Goal: Task Accomplishment & Management: Manage account settings

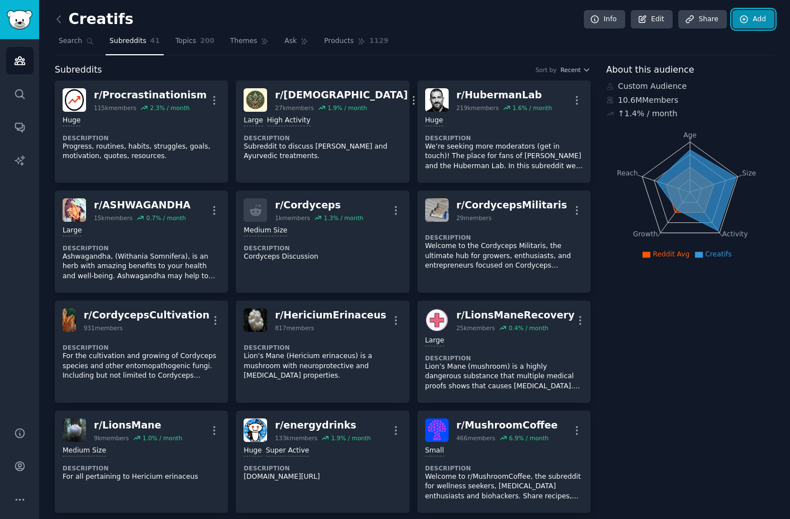
click at [745, 16] on icon at bounding box center [744, 20] width 10 height 10
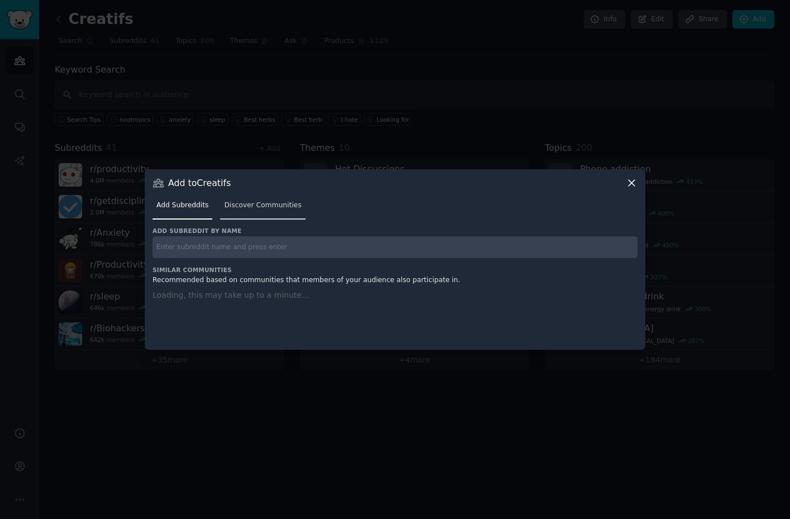
click at [269, 201] on span "Discover Communities" at bounding box center [262, 206] width 77 height 10
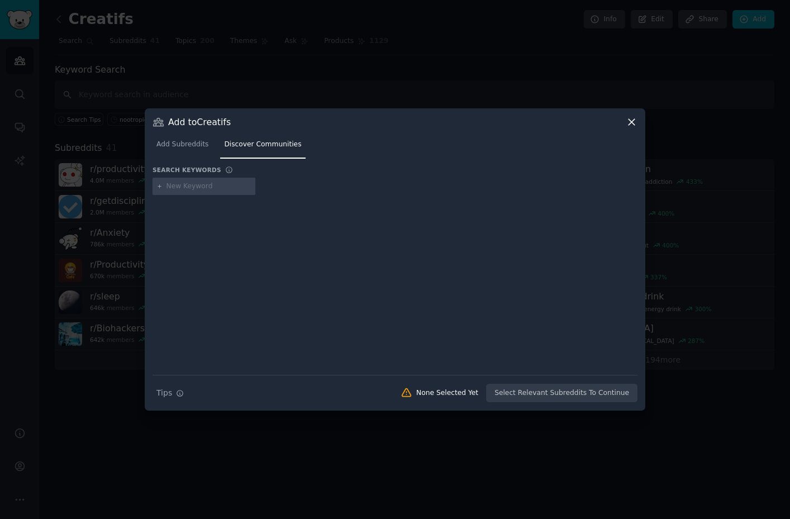
click at [192, 189] on input "text" at bounding box center [208, 187] width 85 height 10
type input "work"
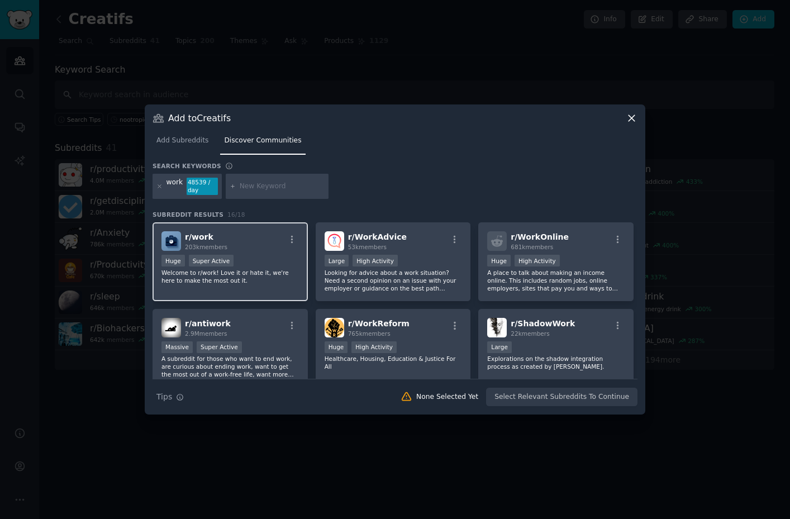
click at [231, 244] on div "r/ work 203k members" at bounding box center [229, 241] width 137 height 20
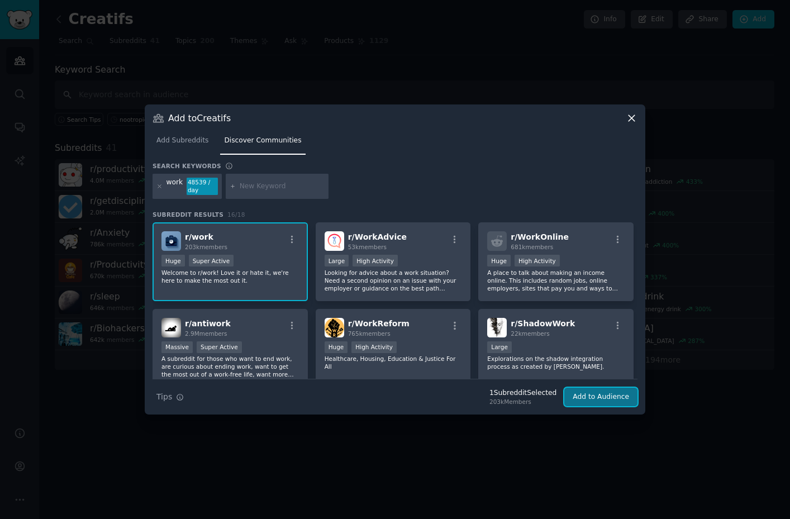
click at [596, 399] on button "Add to Audience" at bounding box center [600, 397] width 73 height 19
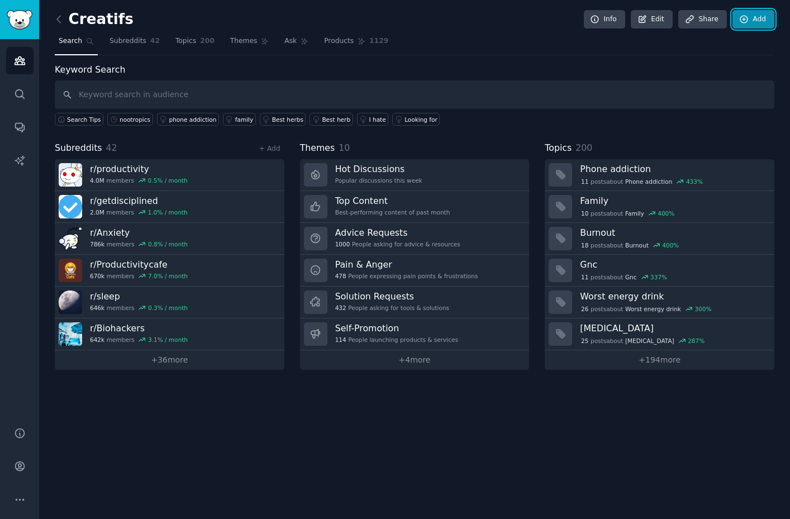
click at [754, 18] on link "Add" at bounding box center [753, 19] width 42 height 19
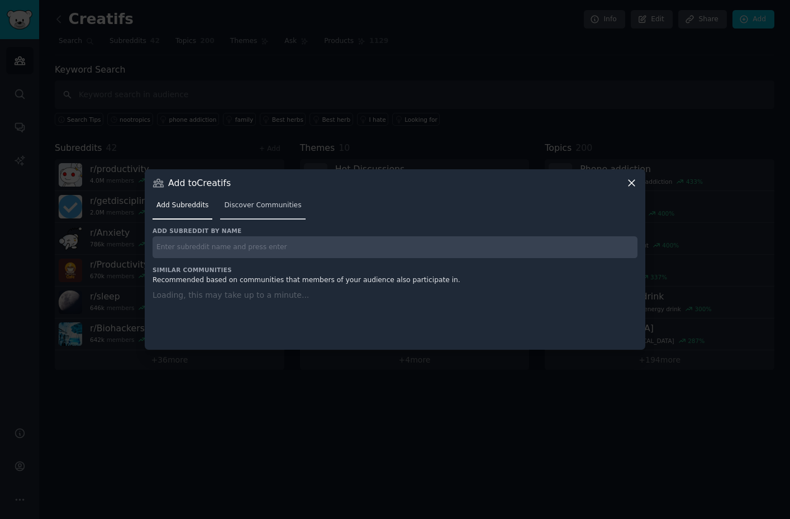
click at [254, 205] on span "Discover Communities" at bounding box center [262, 206] width 77 height 10
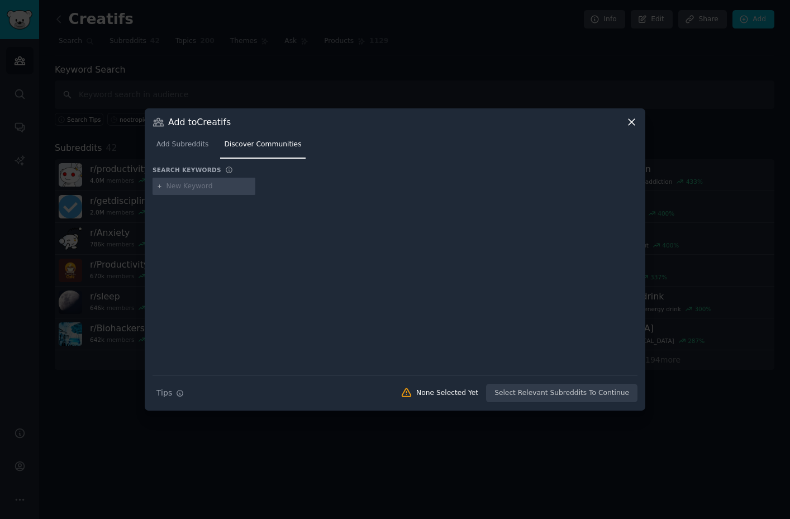
click at [180, 188] on input "text" at bounding box center [208, 187] width 85 height 10
type input "study"
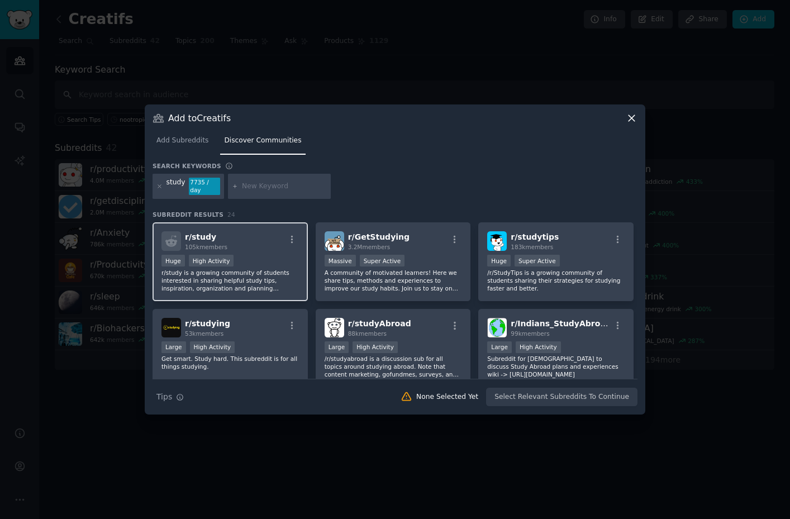
click at [264, 266] on div "Huge High Activity" at bounding box center [229, 262] width 137 height 14
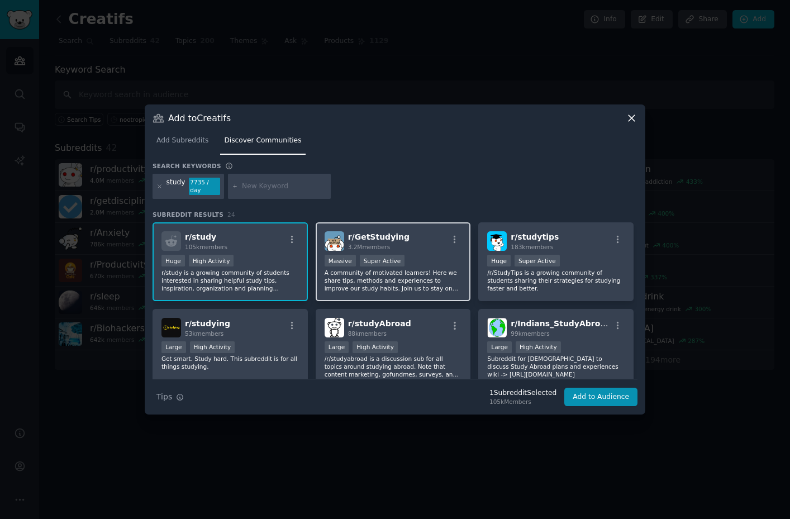
click at [439, 269] on p "A community of motivated learners! Here we share tips, methods and experiences …" at bounding box center [393, 280] width 137 height 23
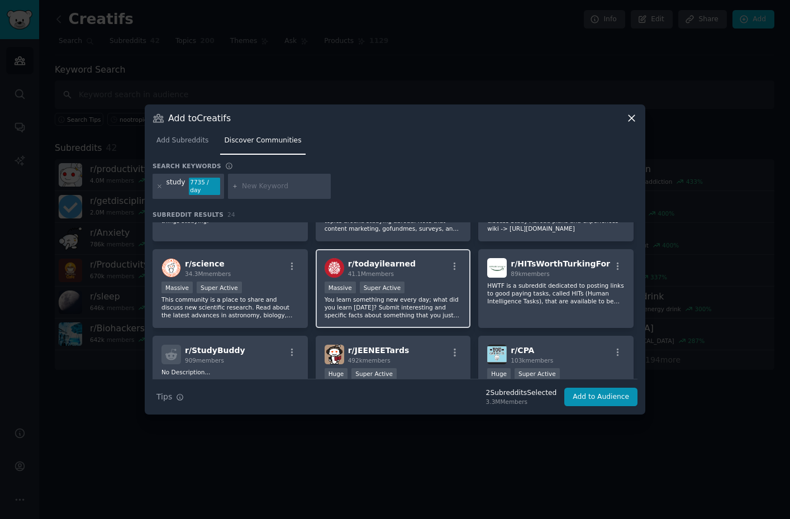
scroll to position [68, 0]
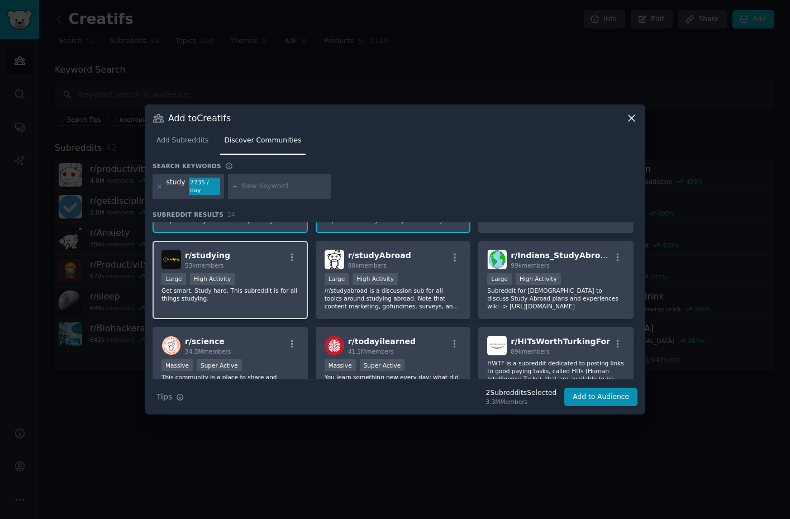
click at [264, 256] on div "r/ studying 53k members" at bounding box center [229, 260] width 137 height 20
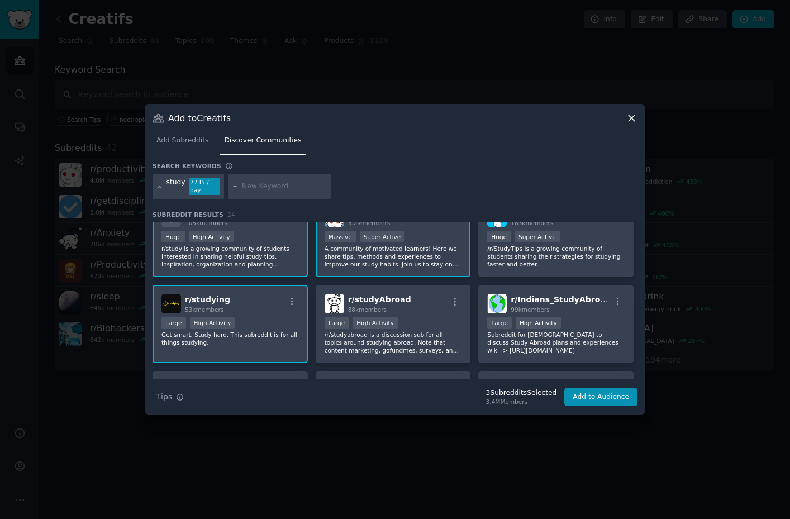
scroll to position [0, 0]
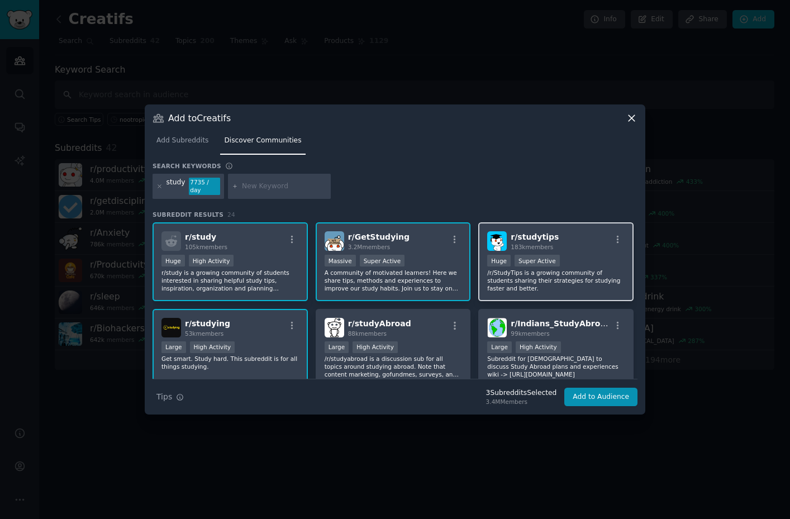
click at [569, 285] on p "/r/StudyTips is a growing community of students sharing their strategies for st…" at bounding box center [555, 280] width 137 height 23
click at [607, 400] on button "Add to Audience" at bounding box center [600, 397] width 73 height 19
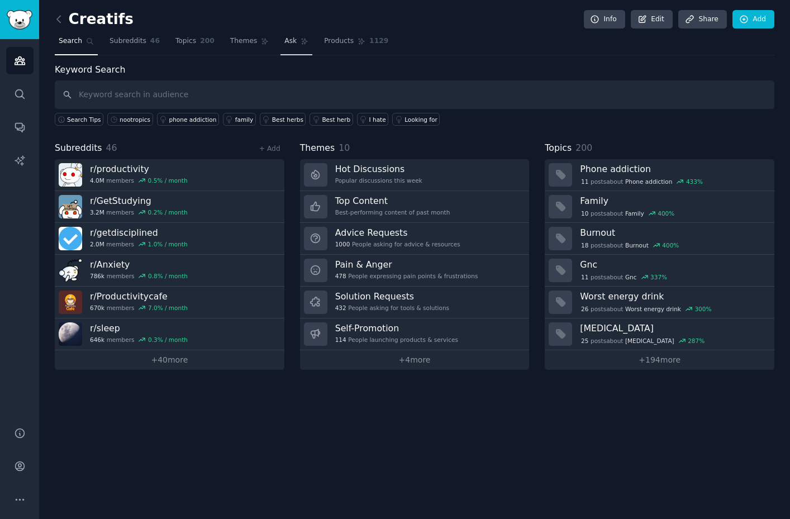
click at [291, 48] on link "Ask" at bounding box center [296, 43] width 32 height 23
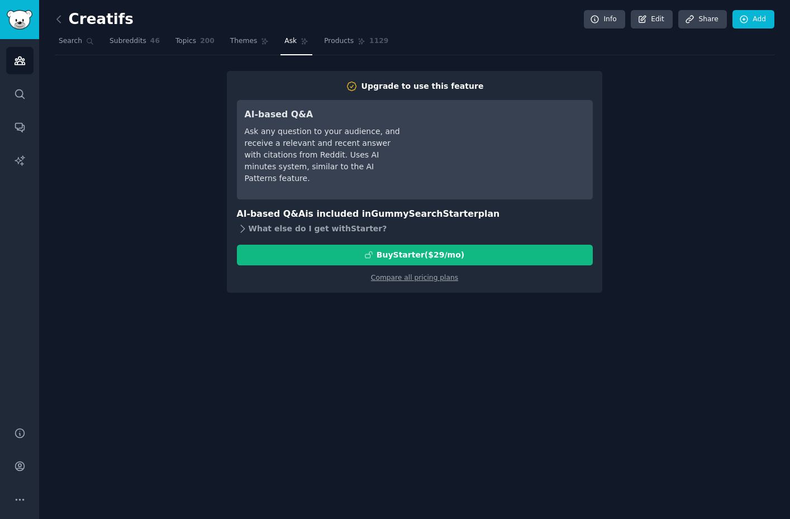
click at [278, 230] on div "What else do I get with Starter ?" at bounding box center [415, 229] width 356 height 16
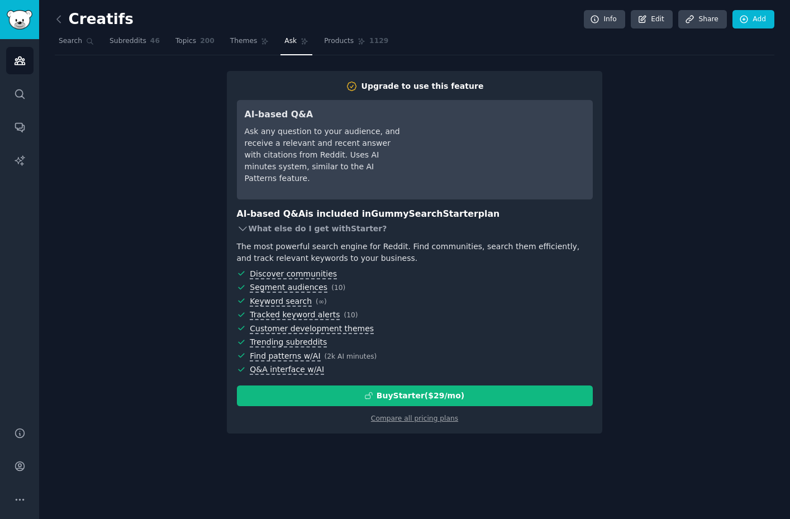
click at [281, 229] on div "What else do I get with Starter ?" at bounding box center [415, 229] width 356 height 16
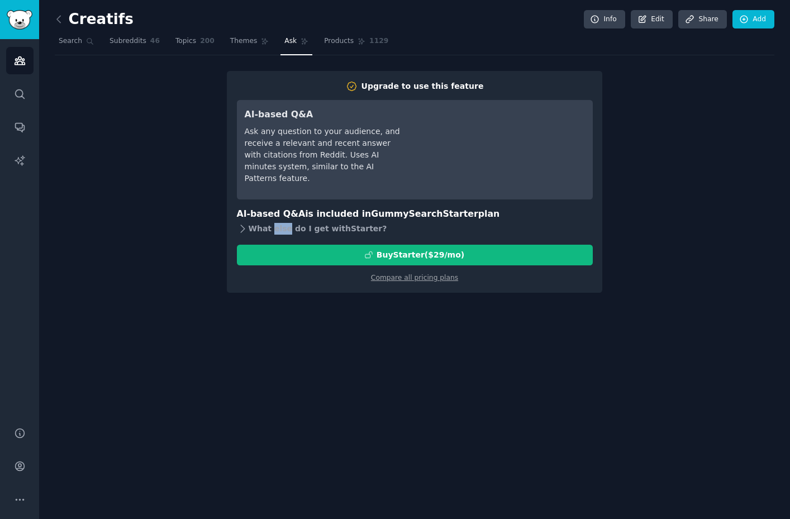
click at [281, 229] on div "What else do I get with Starter ?" at bounding box center [415, 229] width 356 height 16
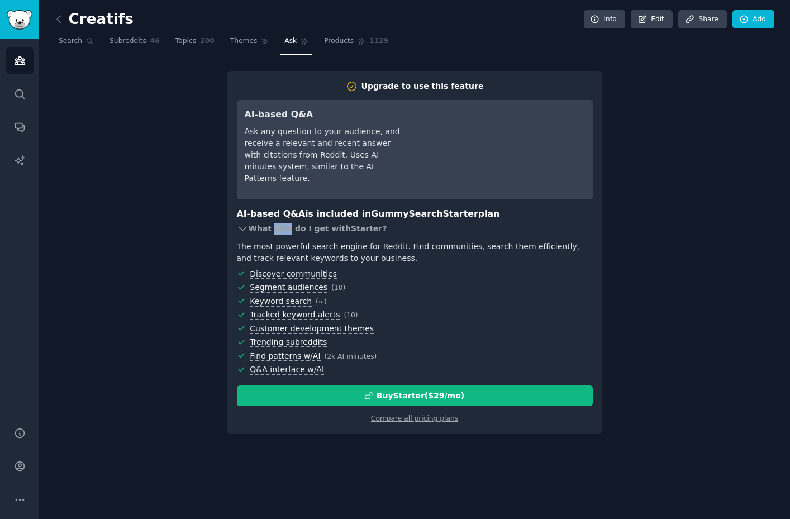
click at [281, 229] on div "What else do I get with Starter ?" at bounding box center [415, 229] width 356 height 16
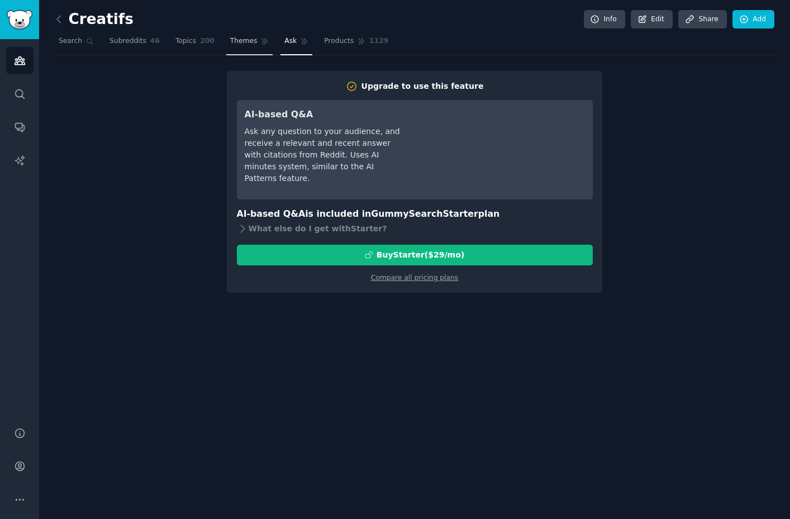
click at [240, 51] on link "Themes" at bounding box center [249, 43] width 47 height 23
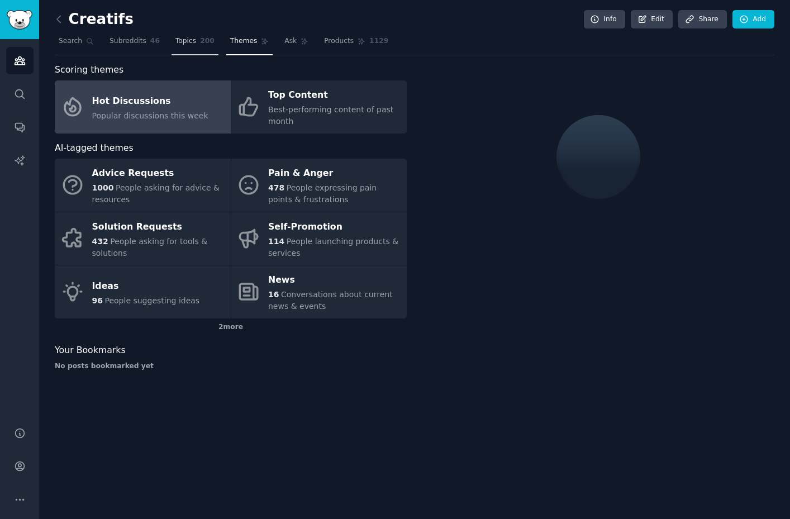
click at [206, 46] on link "Topics 200" at bounding box center [195, 43] width 47 height 23
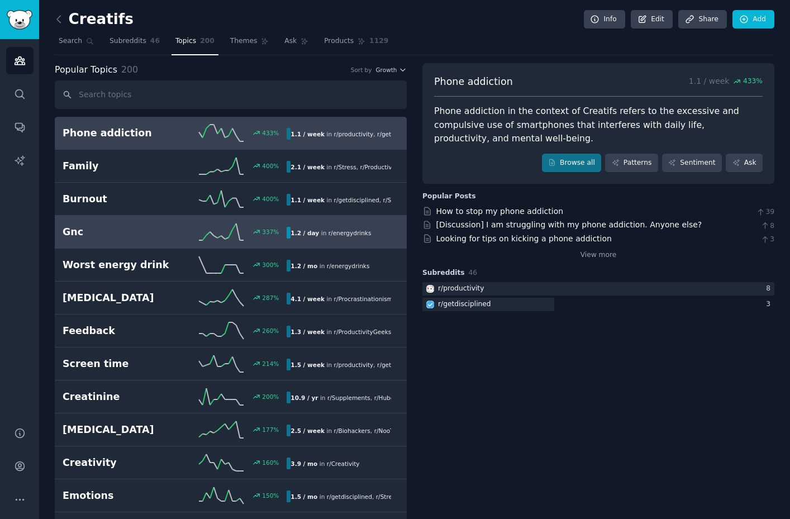
click at [154, 238] on h2 "Gnc" at bounding box center [119, 232] width 112 height 14
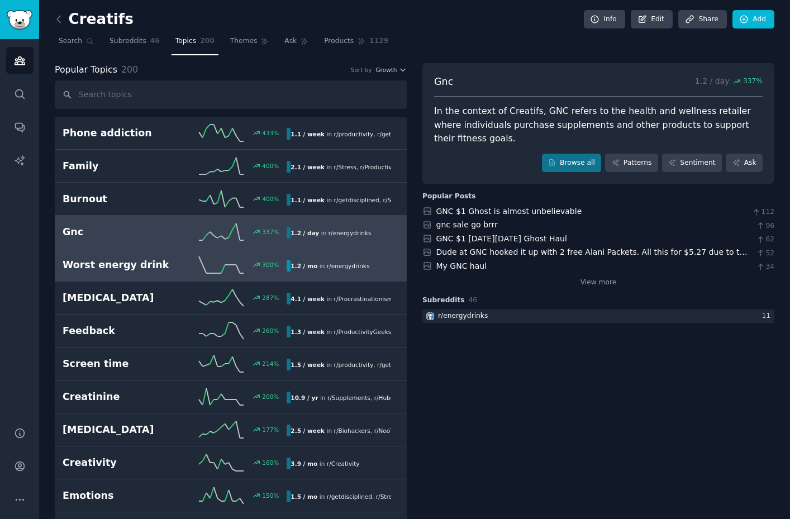
click at [222, 263] on icon at bounding box center [221, 264] width 45 height 17
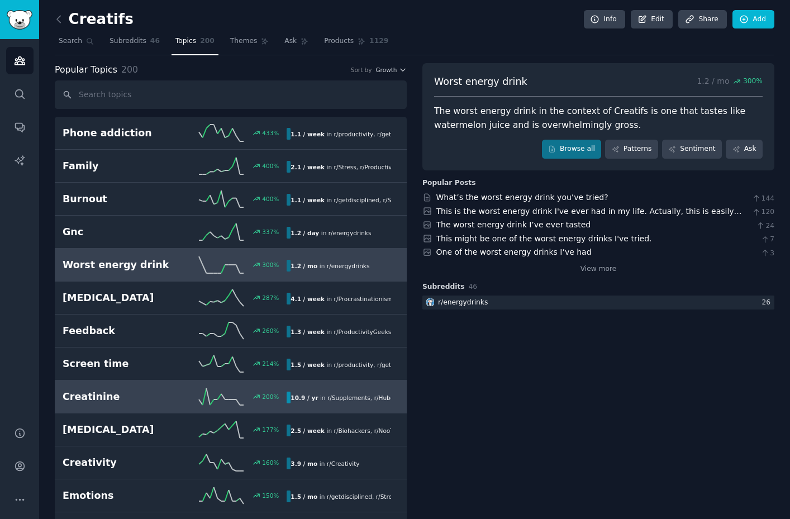
scroll to position [54, 0]
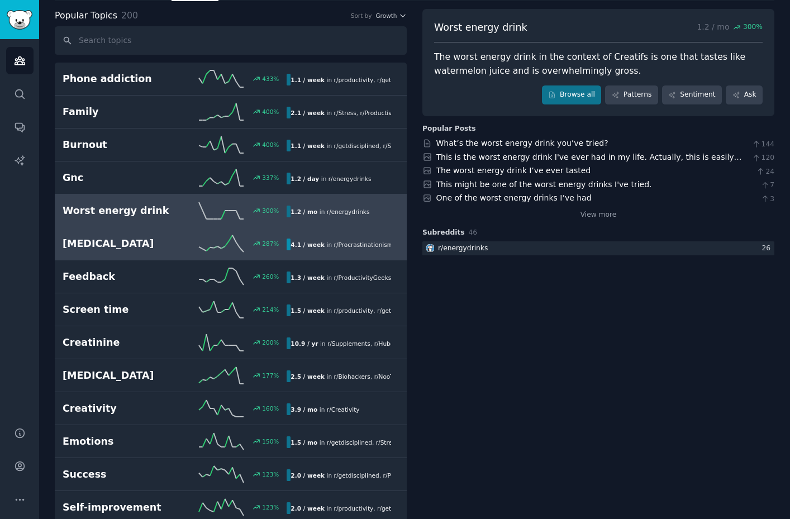
click at [133, 238] on h2 "[MEDICAL_DATA]" at bounding box center [119, 244] width 112 height 14
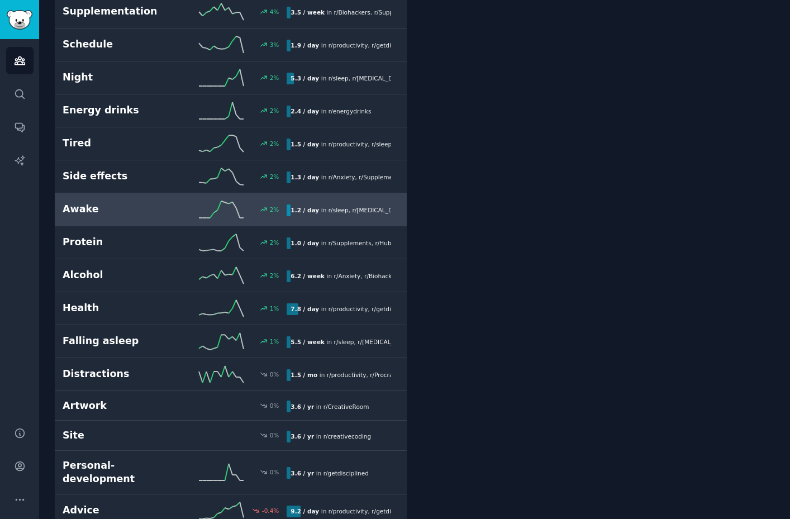
scroll to position [4050, 0]
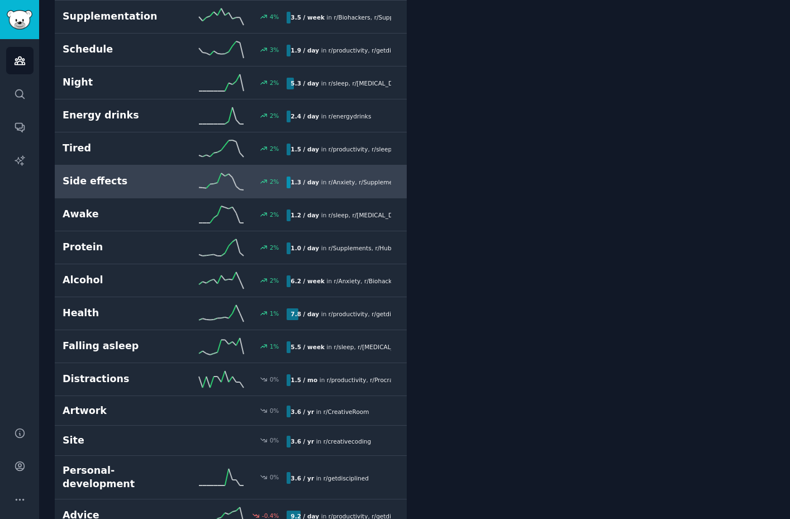
click at [150, 172] on link "Side effects 2 % 1.3 / day in r/ Anxiety , r/ Supplements , and 2 other s" at bounding box center [231, 181] width 352 height 33
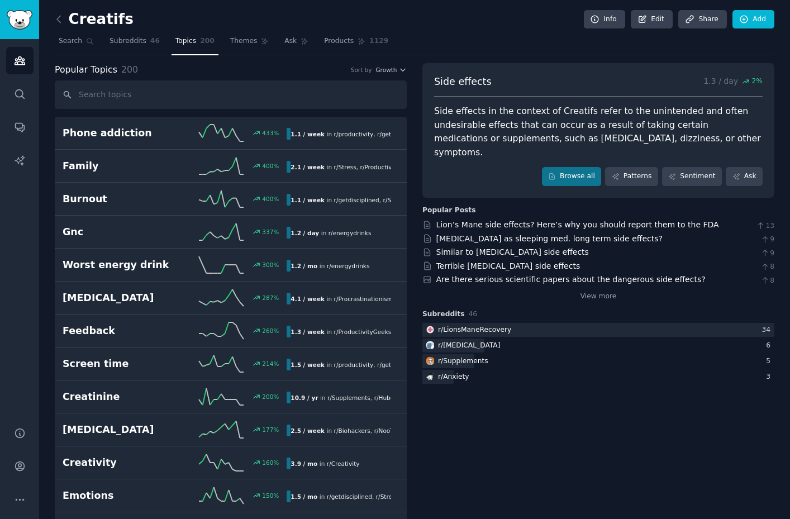
click at [83, 23] on h2 "Creatifs" at bounding box center [94, 20] width 79 height 18
click at [645, 21] on icon at bounding box center [642, 20] width 10 height 10
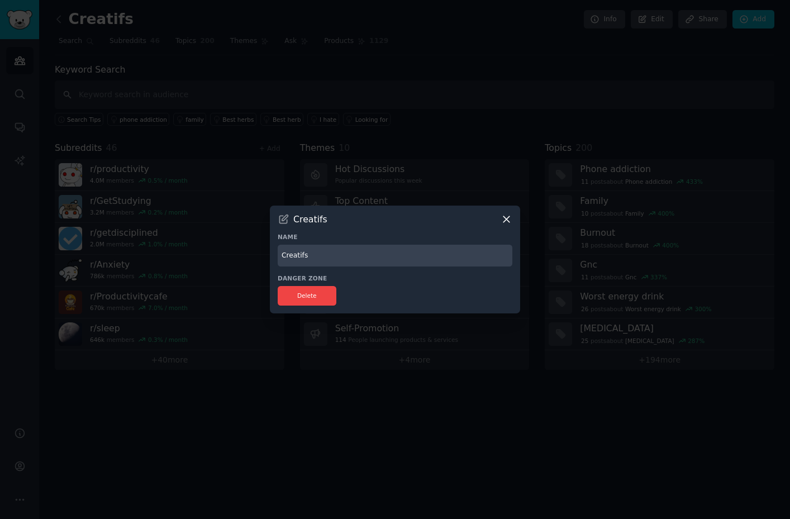
drag, startPoint x: 345, startPoint y: 255, endPoint x: 132, endPoint y: 257, distance: 213.4
click at [132, 257] on div "​ Creatifs Name Creatifs Danger Zone Delete" at bounding box center [395, 259] width 782 height 519
type input "Novex Lab"
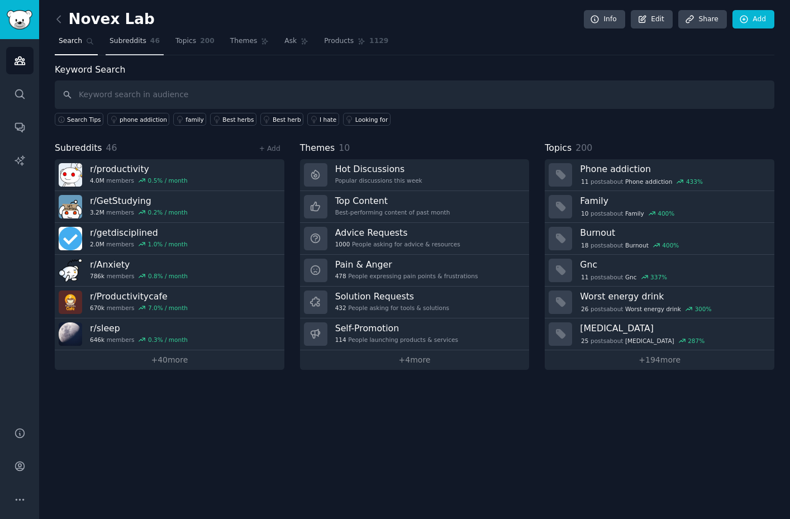
click at [139, 50] on link "Subreddits 46" at bounding box center [135, 43] width 58 height 23
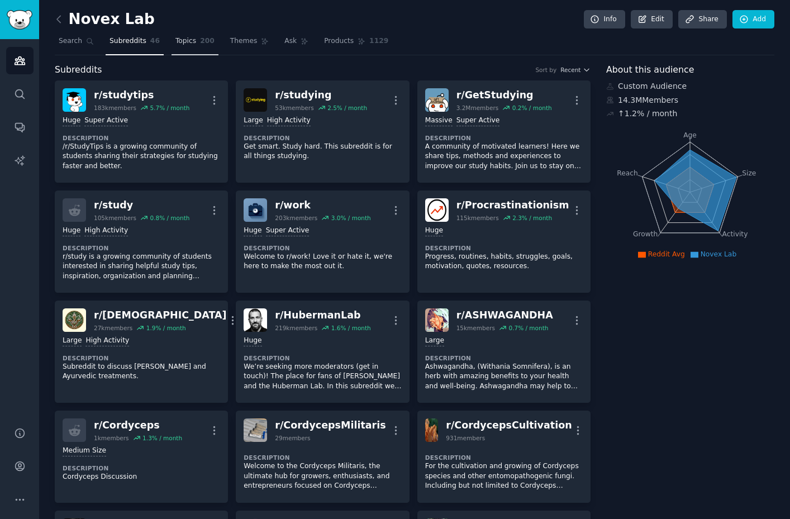
click at [193, 42] on span "Topics" at bounding box center [185, 41] width 21 height 10
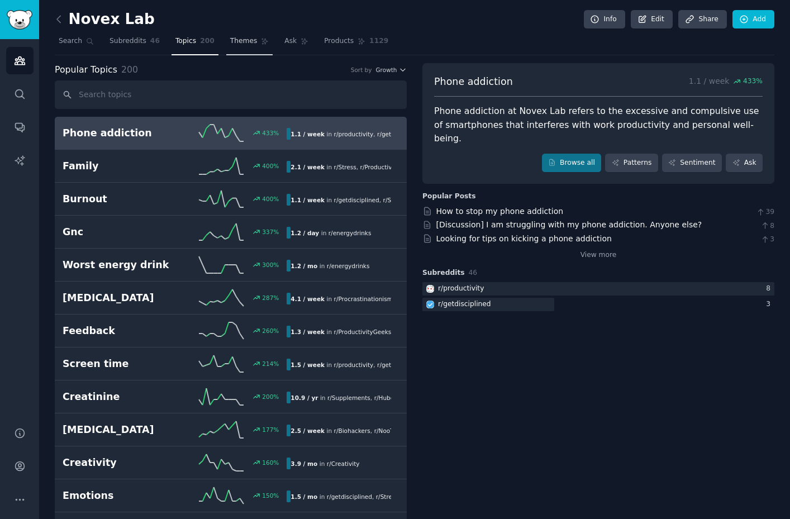
click at [242, 47] on link "Themes" at bounding box center [249, 43] width 47 height 23
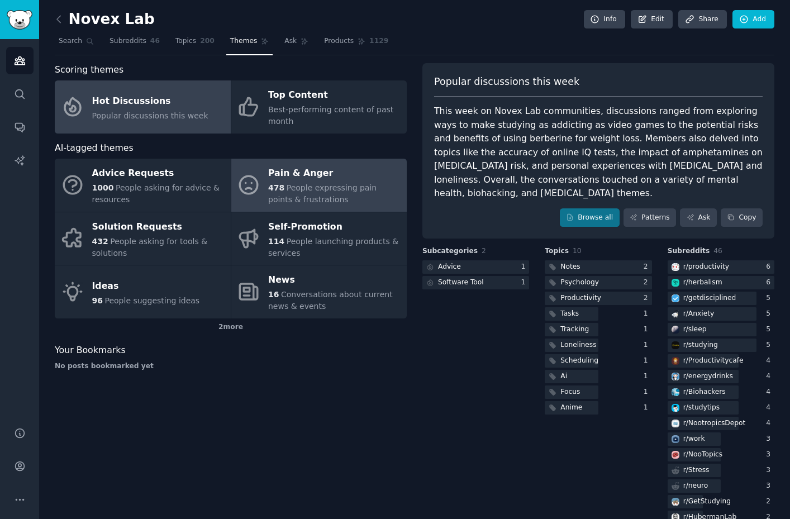
click at [282, 182] on div "478 People expressing pain points & frustrations" at bounding box center [334, 193] width 133 height 23
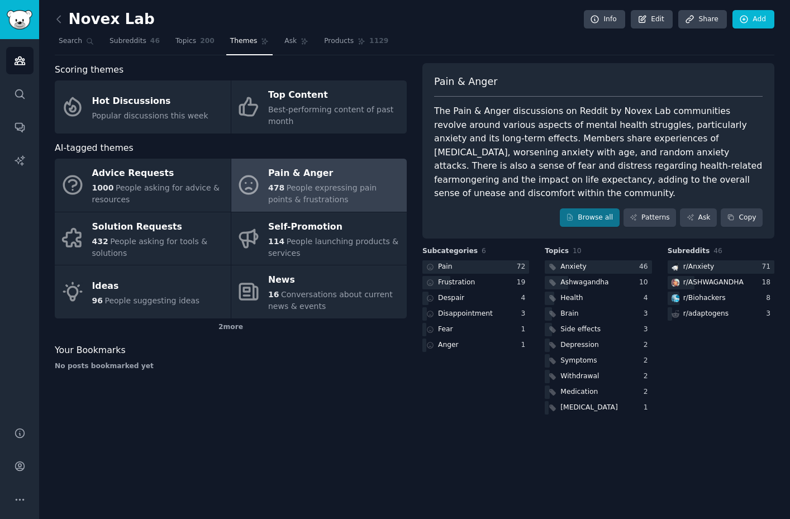
drag, startPoint x: 637, startPoint y: 127, endPoint x: 716, endPoint y: 130, distance: 78.8
click at [716, 130] on div "The Pain & Anger discussions on Reddit by Novex Lab communities revolve around …" at bounding box center [598, 152] width 329 height 96
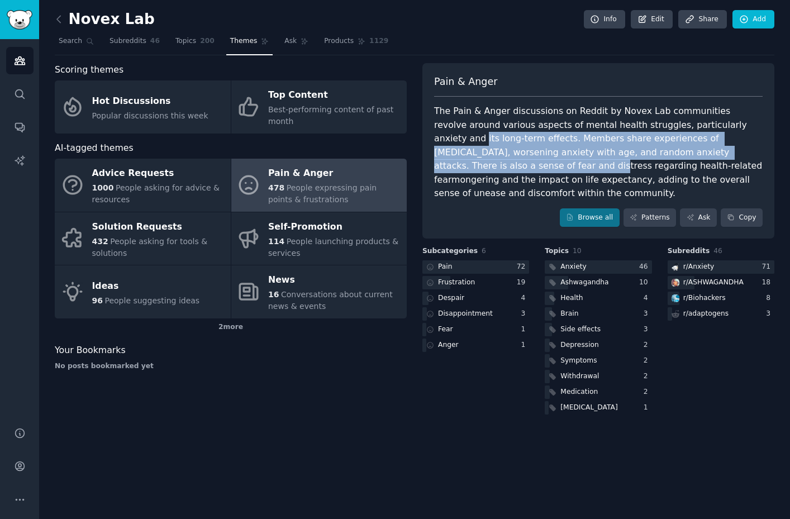
drag, startPoint x: 734, startPoint y: 127, endPoint x: 742, endPoint y: 156, distance: 30.8
click at [742, 156] on div "The Pain & Anger discussions on Reddit by Novex Lab communities revolve around …" at bounding box center [598, 152] width 329 height 96
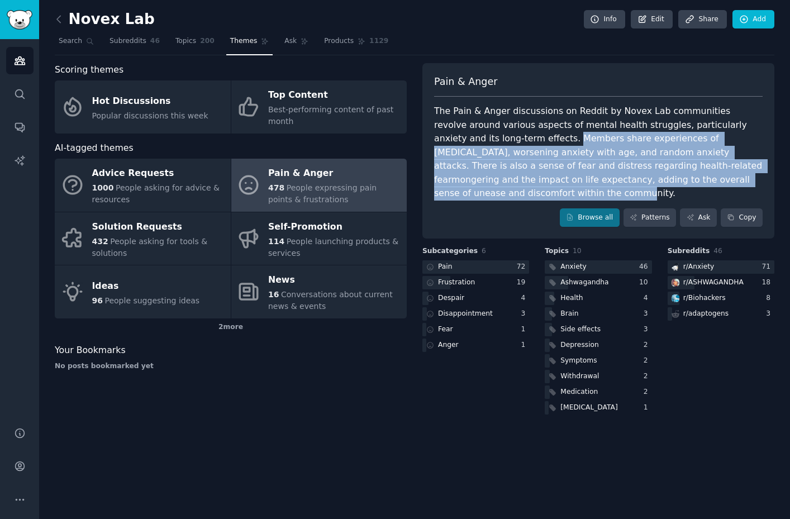
drag, startPoint x: 510, startPoint y: 140, endPoint x: 763, endPoint y: 174, distance: 254.8
click at [763, 174] on div "Pain & Anger The Pain & Anger discussions on Reddit by Novex Lab communities re…" at bounding box center [598, 151] width 352 height 176
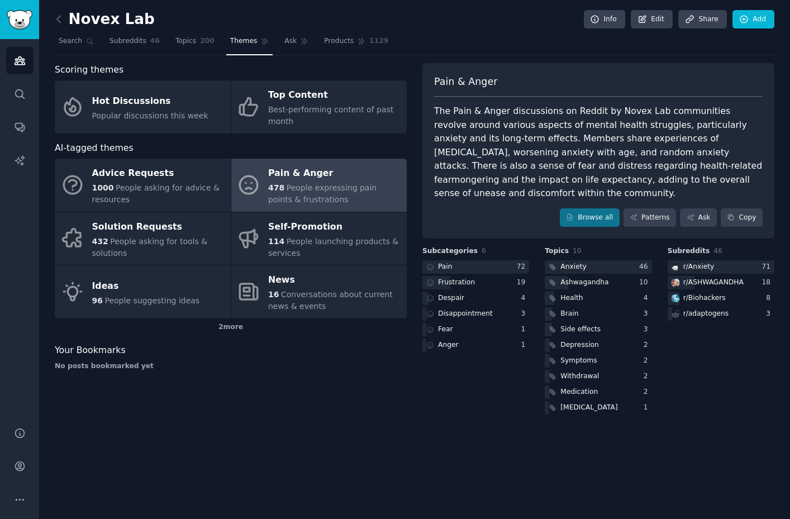
click at [669, 163] on div "The Pain & Anger discussions on Reddit by Novex Lab communities revolve around …" at bounding box center [598, 152] width 329 height 96
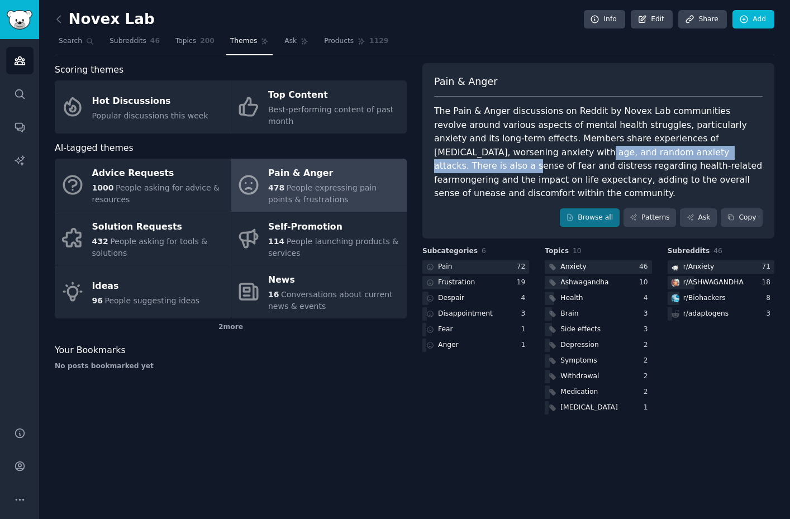
drag, startPoint x: 471, startPoint y: 153, endPoint x: 677, endPoint y: 161, distance: 206.3
click at [677, 161] on div "The Pain & Anger discussions on Reddit by Novex Lab communities revolve around …" at bounding box center [598, 152] width 329 height 96
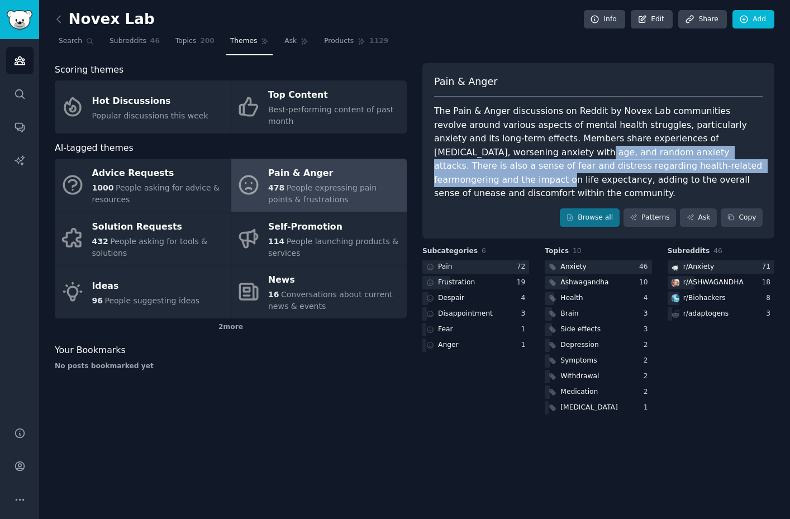
click at [677, 161] on div "The Pain & Anger discussions on Reddit by Novex Lab communities revolve around …" at bounding box center [598, 152] width 329 height 96
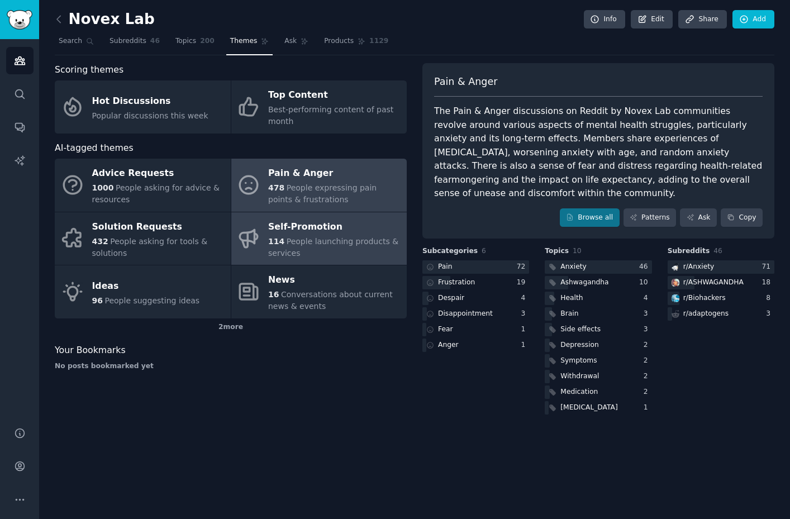
click at [357, 237] on span "People launching products & services" at bounding box center [333, 247] width 130 height 21
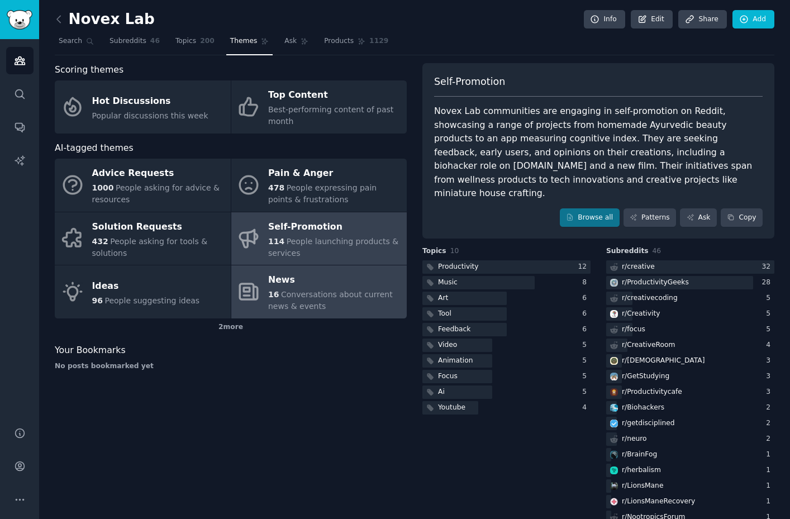
click at [325, 300] on div "16 Conversations about current news & events" at bounding box center [334, 300] width 133 height 23
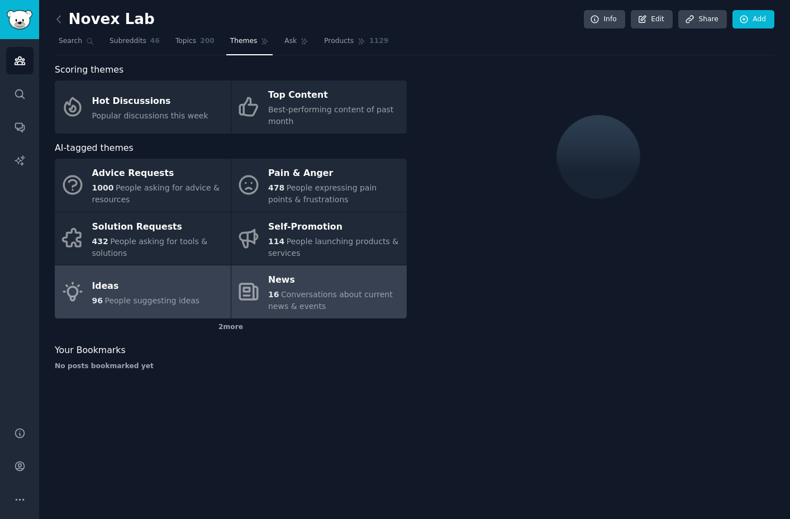
click at [145, 299] on span "People suggesting ideas" at bounding box center [151, 300] width 95 height 9
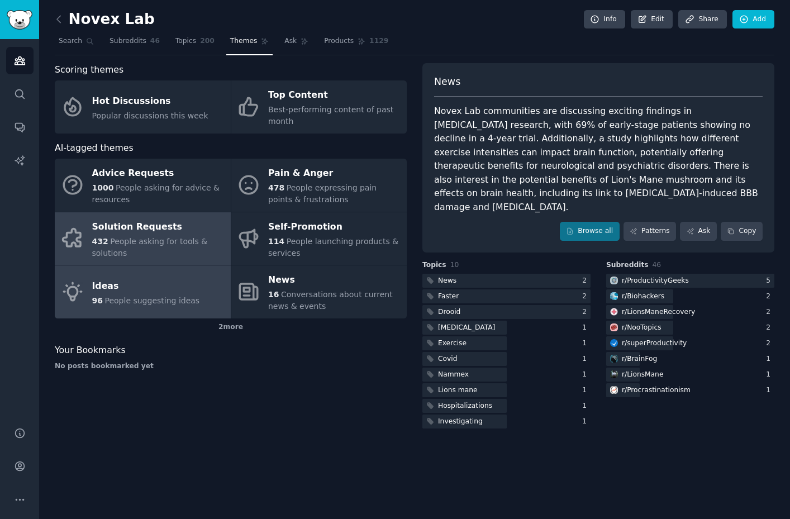
click at [153, 230] on div "Solution Requests" at bounding box center [158, 227] width 133 height 18
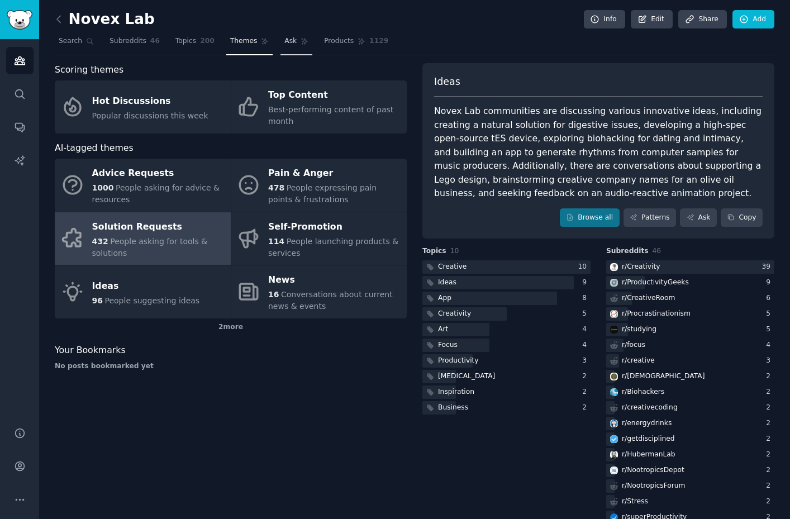
click at [287, 46] on link "Ask" at bounding box center [296, 43] width 32 height 23
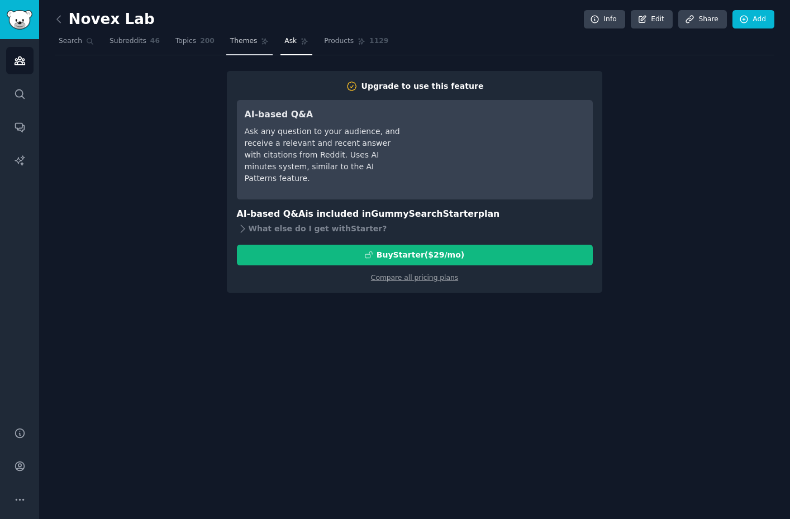
click at [240, 51] on link "Themes" at bounding box center [249, 43] width 47 height 23
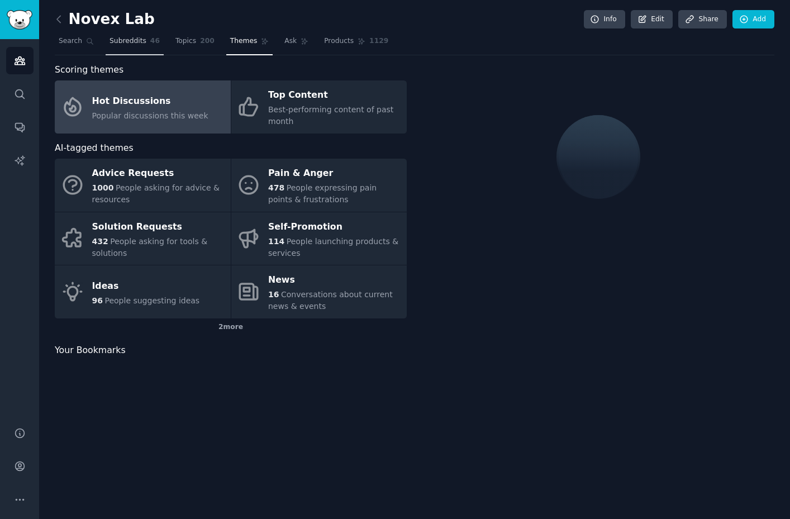
drag, startPoint x: 193, startPoint y: 45, endPoint x: 137, endPoint y: 42, distance: 55.4
click at [193, 45] on span "Topics" at bounding box center [185, 41] width 21 height 10
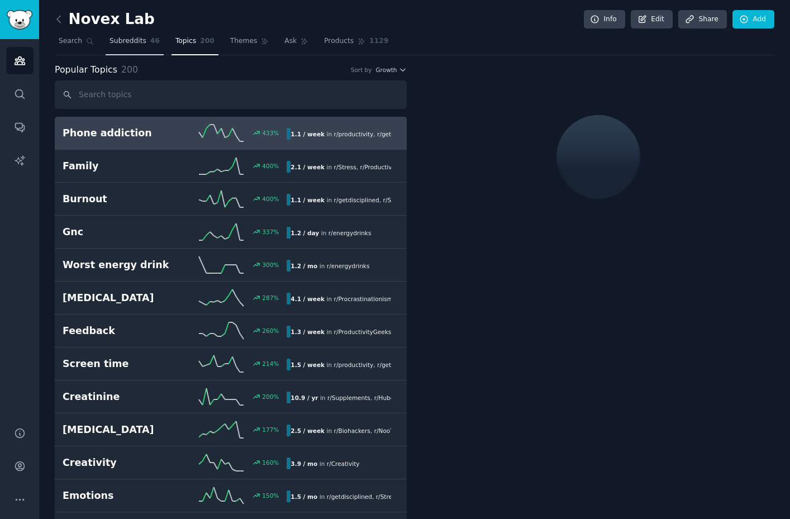
click at [128, 41] on span "Subreddits" at bounding box center [128, 41] width 37 height 10
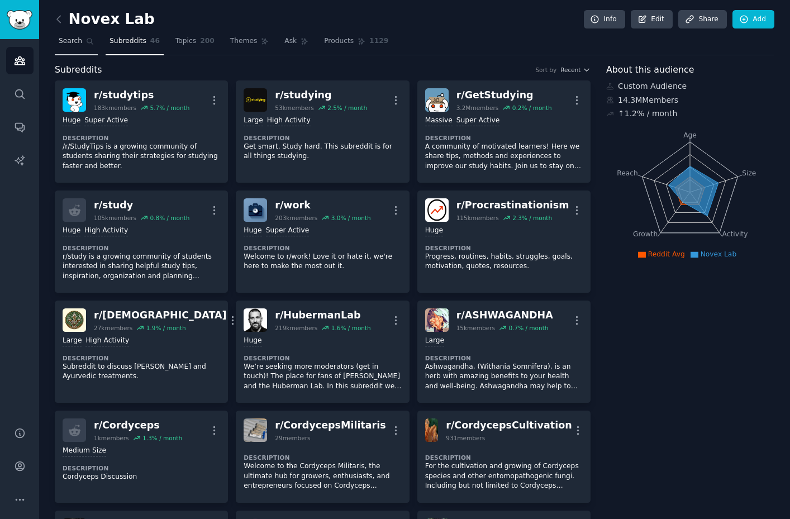
click at [75, 45] on span "Search" at bounding box center [70, 41] width 23 height 10
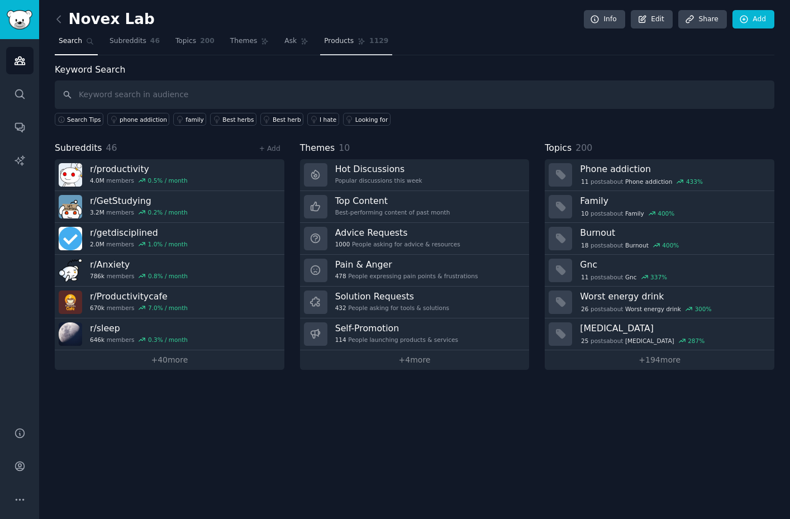
click at [348, 39] on span "Products" at bounding box center [339, 41] width 30 height 10
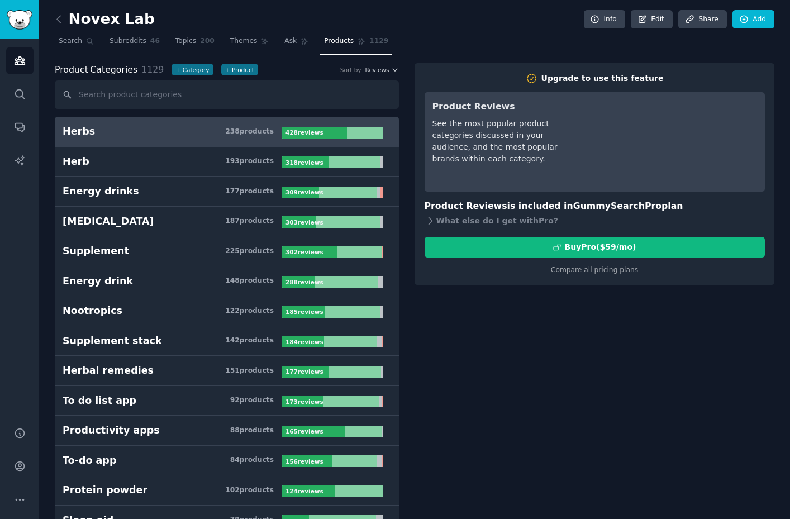
click at [350, 41] on span "Products" at bounding box center [339, 41] width 30 height 10
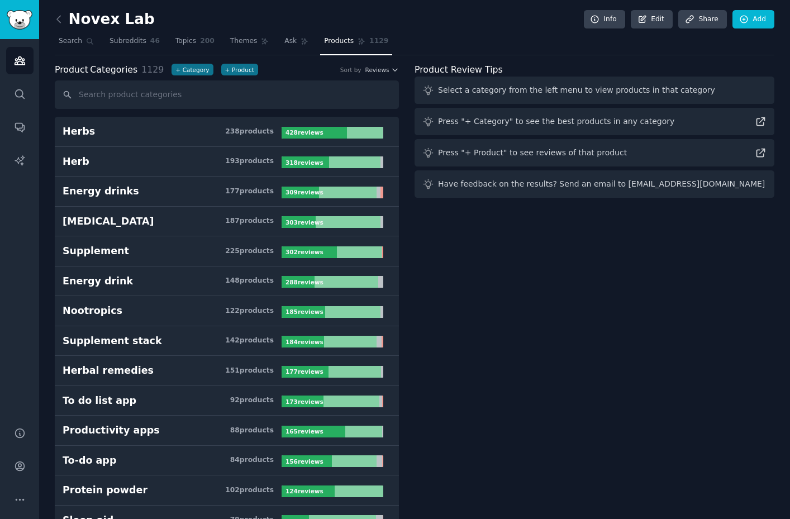
click at [358, 45] on icon at bounding box center [362, 41] width 8 height 8
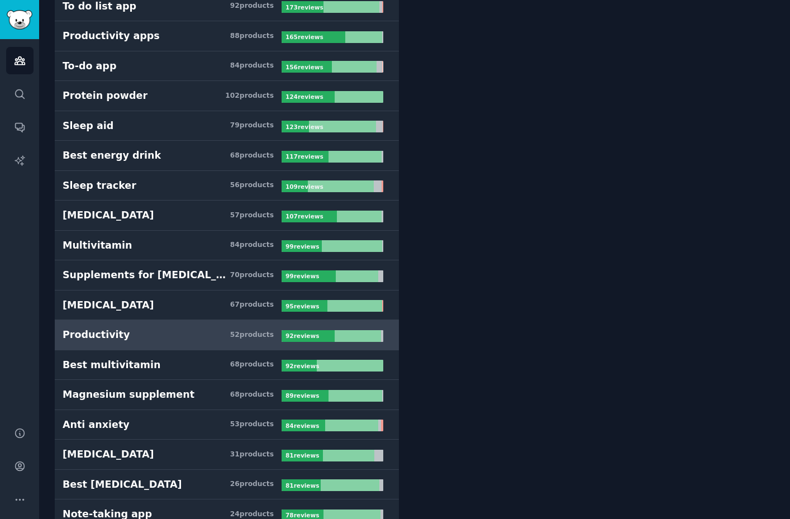
scroll to position [412, 0]
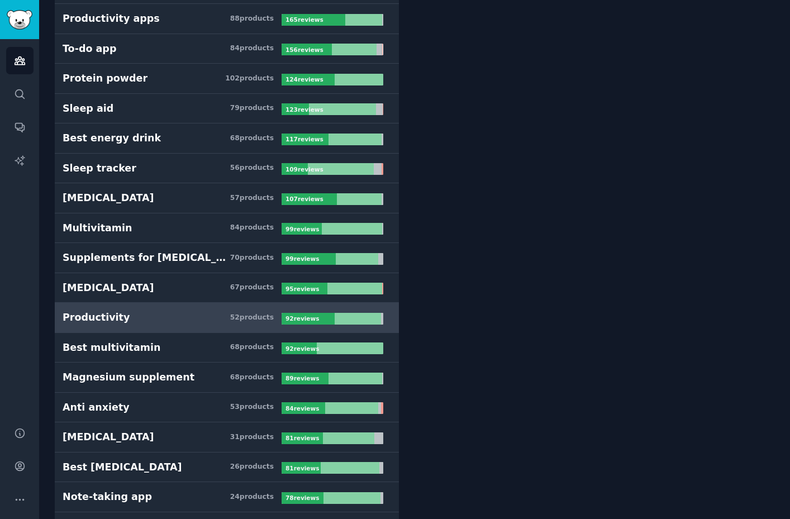
click at [180, 317] on h3 "Productivity 52 product s" at bounding box center [172, 318] width 219 height 14
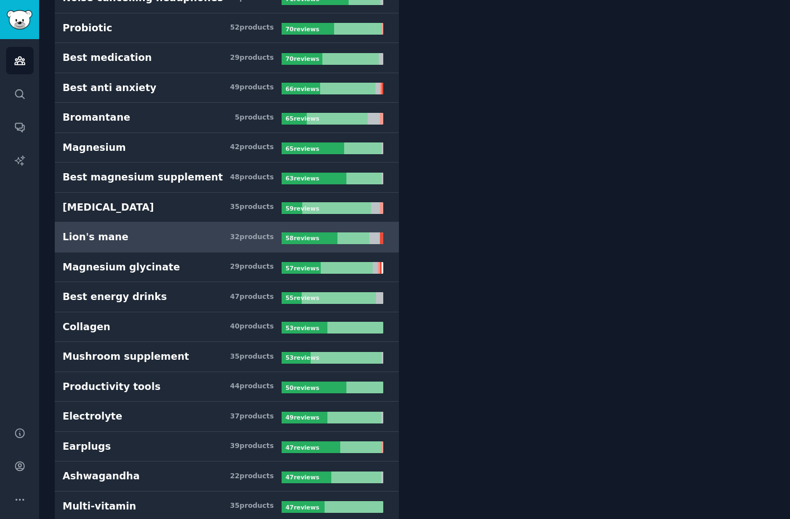
scroll to position [1094, 0]
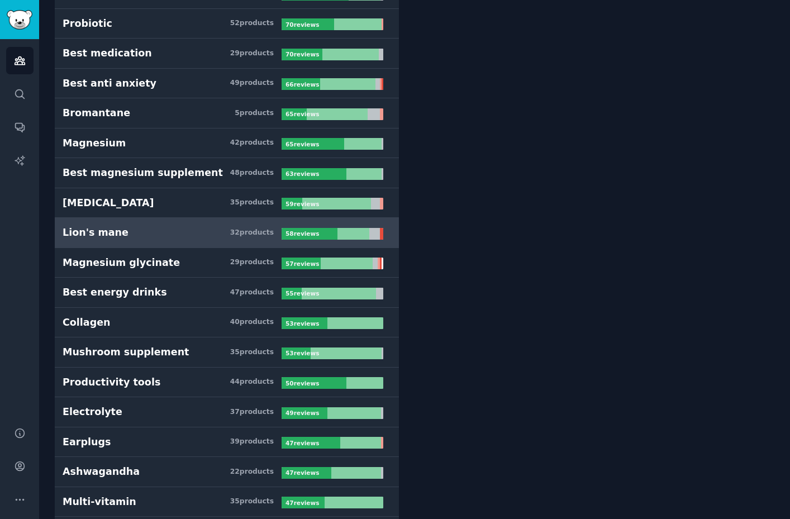
click at [179, 237] on h3 "Lion's mane 32 product s" at bounding box center [172, 233] width 219 height 14
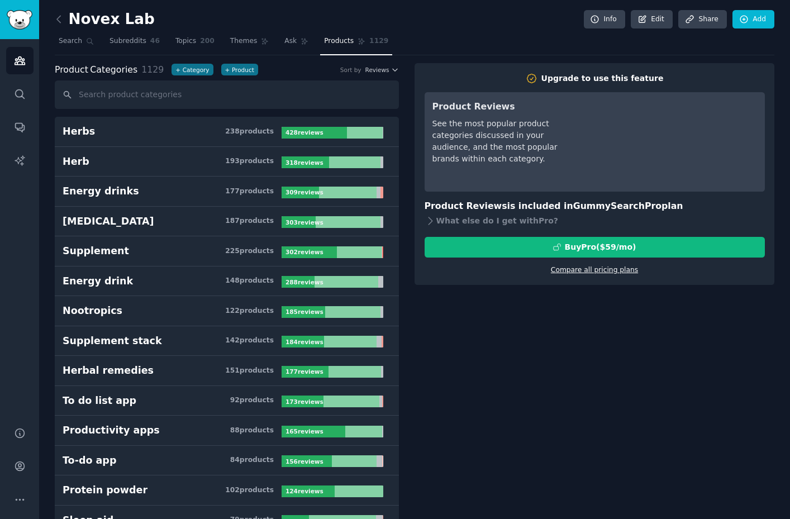
click at [615, 272] on link "Compare all pricing plans" at bounding box center [594, 270] width 87 height 8
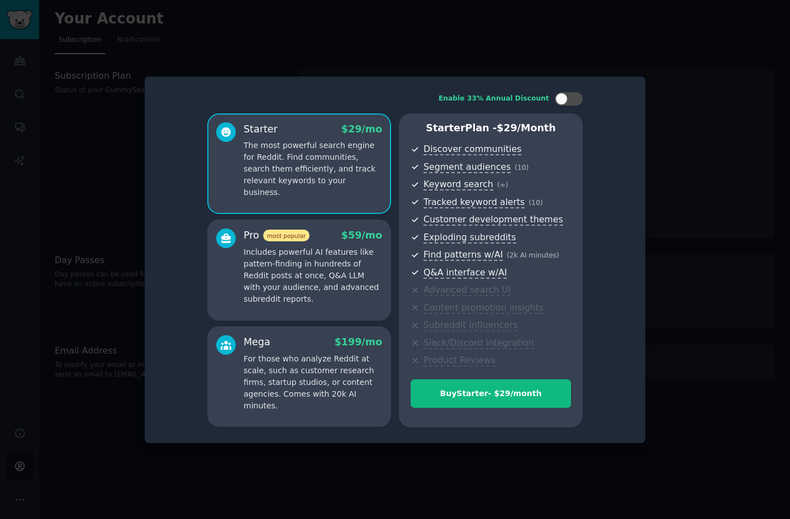
click at [302, 263] on p "Includes powerful AI features like pattern-finding in hundreds of Reddit posts …" at bounding box center [313, 275] width 139 height 59
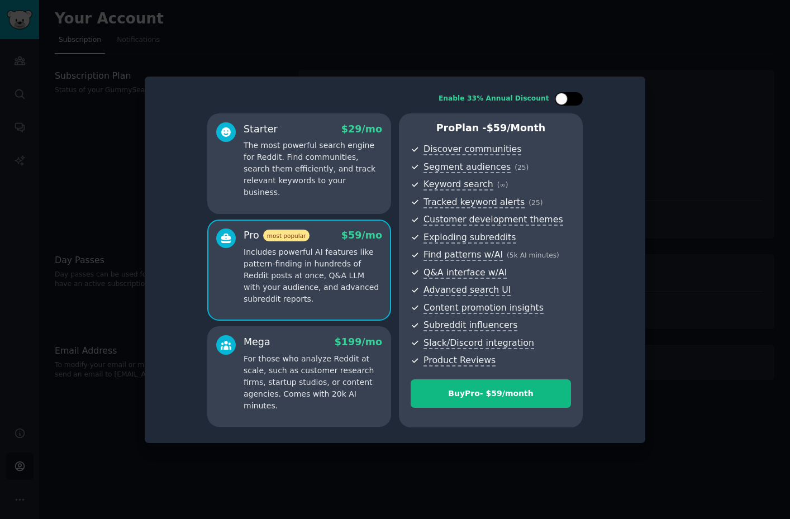
click at [569, 99] on div at bounding box center [569, 98] width 28 height 13
checkbox input "false"
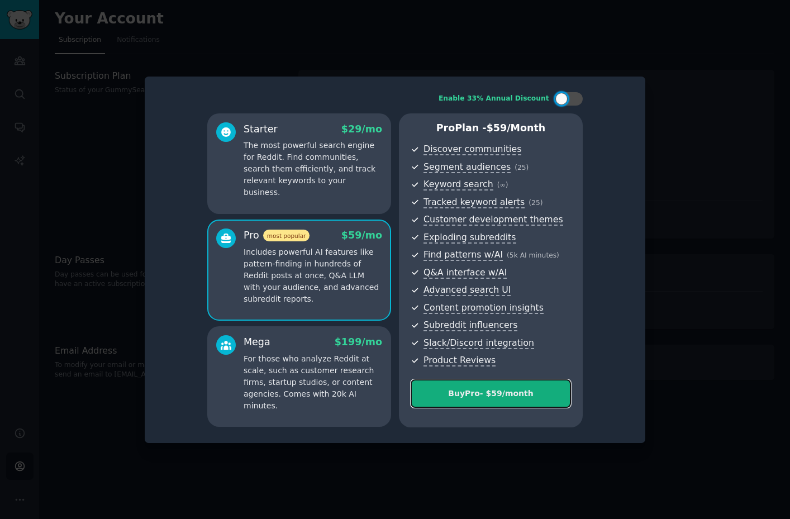
click at [508, 396] on div "Buy Pro - $ 59 /month" at bounding box center [490, 394] width 159 height 12
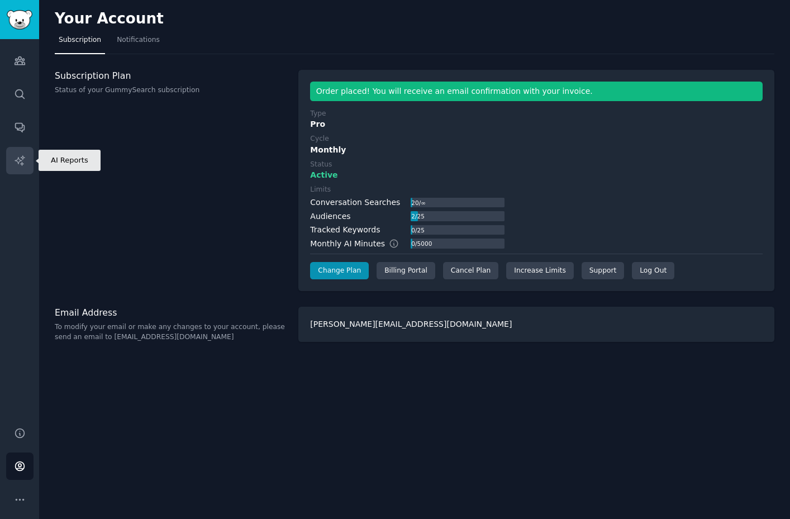
click at [20, 158] on icon "Sidebar" at bounding box center [20, 161] width 12 height 12
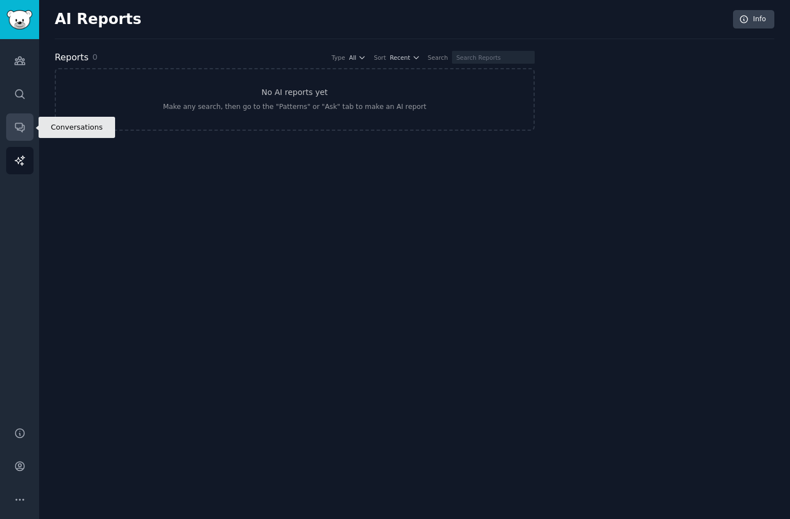
click at [20, 126] on icon "Sidebar" at bounding box center [20, 127] width 12 height 12
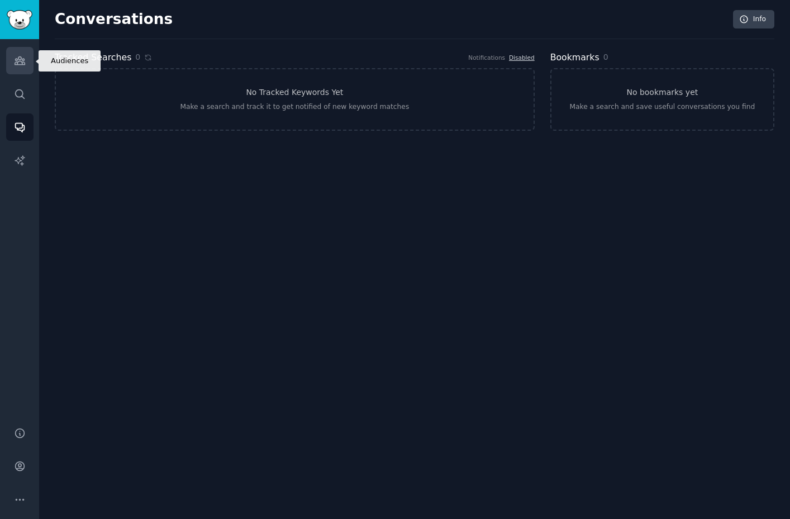
click at [21, 66] on link "Audiences" at bounding box center [19, 60] width 27 height 27
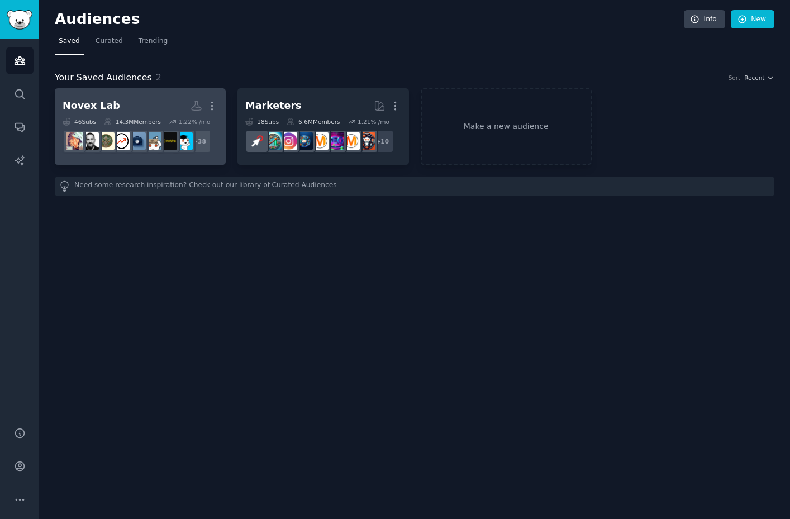
click at [144, 103] on h2 "Novex Lab More" at bounding box center [140, 106] width 155 height 20
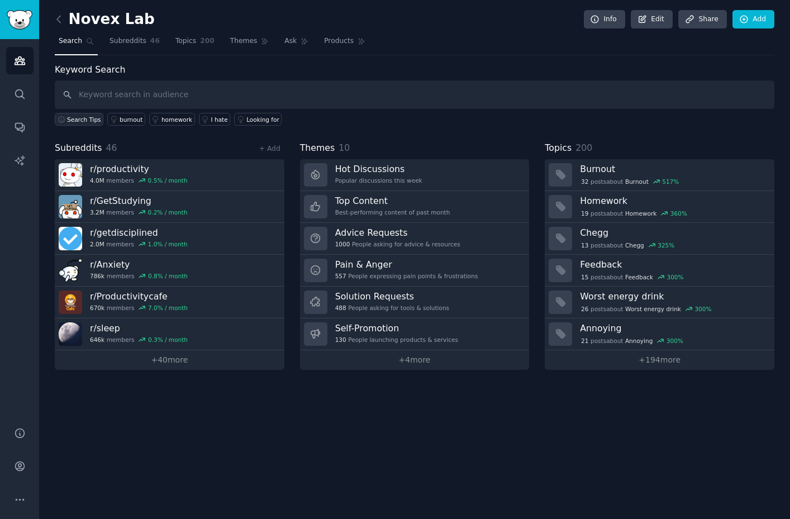
click at [65, 121] on button "Search Tips" at bounding box center [79, 119] width 49 height 13
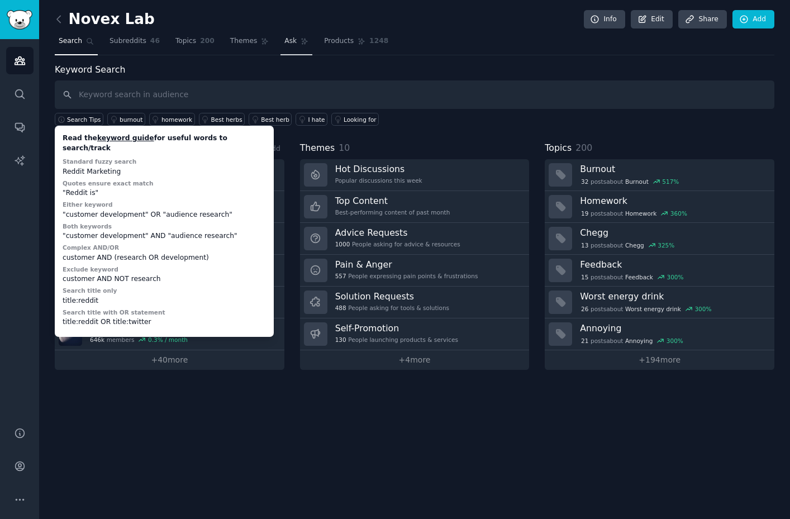
click at [296, 40] on link "Ask" at bounding box center [296, 43] width 32 height 23
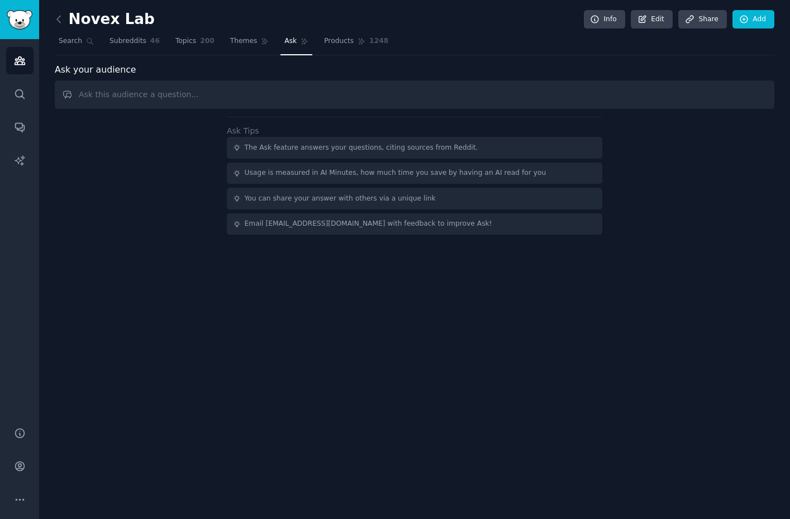
click at [135, 96] on input "text" at bounding box center [415, 94] width 720 height 28
